Goal: Task Accomplishment & Management: Manage account settings

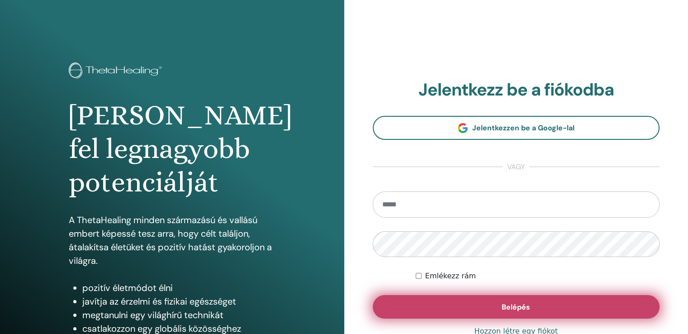
type input "**********"
click at [439, 311] on button "Belépés" at bounding box center [515, 307] width 287 height 24
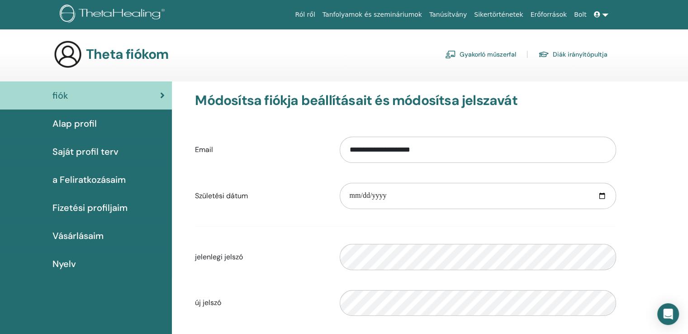
click at [93, 152] on span "Saját profil terv" at bounding box center [85, 152] width 66 height 14
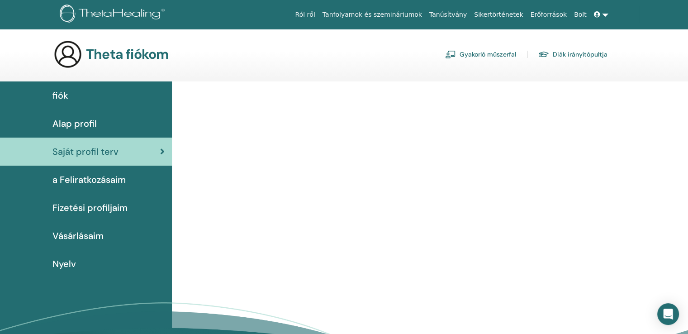
click at [162, 147] on icon at bounding box center [162, 151] width 5 height 9
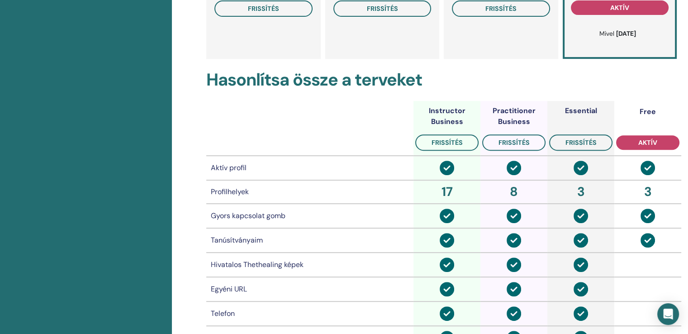
scroll to position [335, 0]
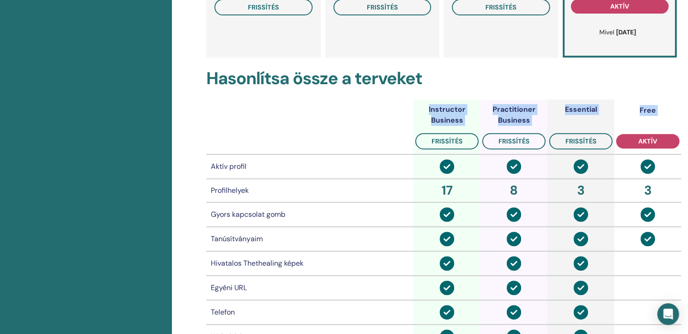
drag, startPoint x: 681, startPoint y: 139, endPoint x: 692, endPoint y: 113, distance: 28.3
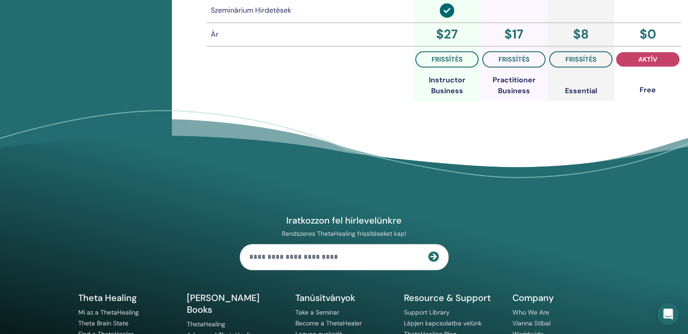
scroll to position [890, 0]
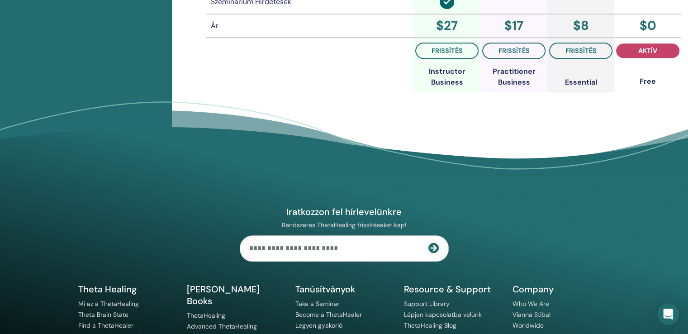
click at [327, 69] on th at bounding box center [309, 65] width 207 height 55
